Goal: Check status: Check status

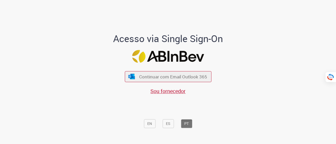
click at [165, 76] on span "Continuar com Email Outlook 365" at bounding box center [173, 77] width 68 height 6
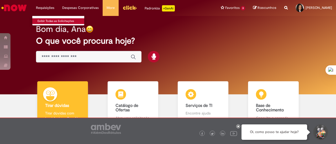
click at [44, 19] on link "Exibir Todas as Solicitações" at bounding box center [61, 21] width 58 height 6
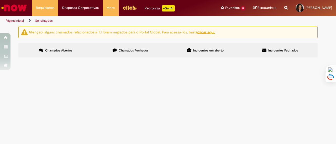
click at [153, 47] on label "Chamados Fechados" at bounding box center [130, 51] width 75 height 14
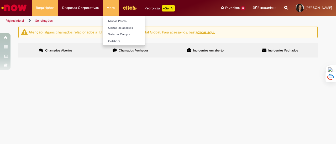
click at [115, 4] on li "More Minhas Pastas Gestão de acessos Solicitar Compra Colabora" at bounding box center [111, 8] width 16 height 16
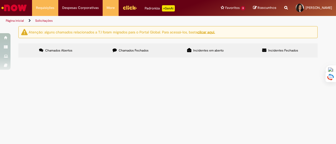
click at [136, 8] on link "Menu Cabeçalho" at bounding box center [130, 8] width 22 height 16
